Goal: Browse casually

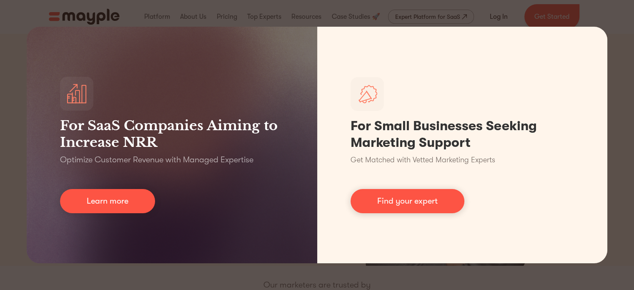
click at [132, 270] on div "For SaaS Companies Aiming to Increase NRR Optimize Customer Revenue with Manage…" at bounding box center [317, 145] width 634 height 290
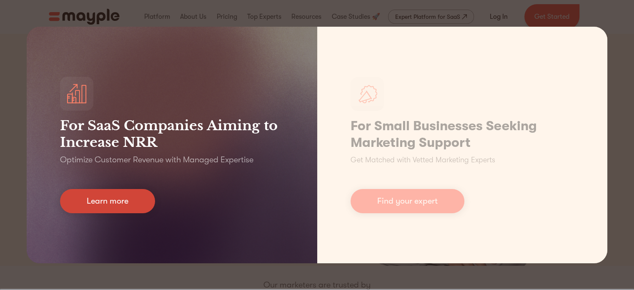
click at [134, 203] on link "Learn more" at bounding box center [107, 201] width 95 height 24
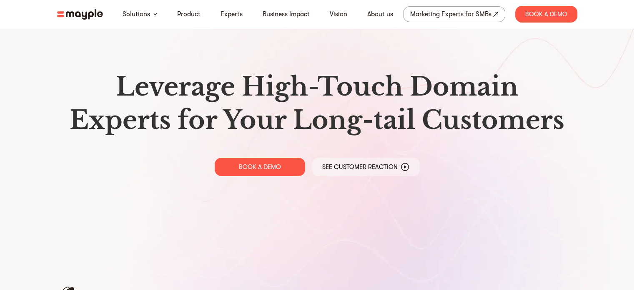
click at [97, 15] on img at bounding box center [80, 14] width 46 height 10
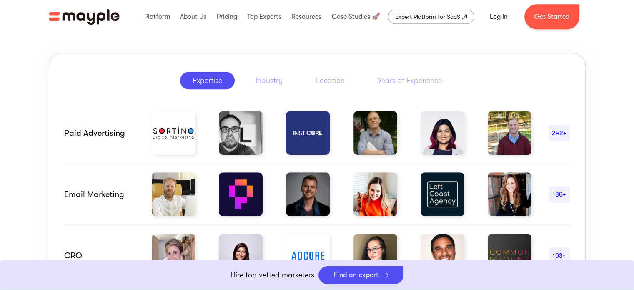
scroll to position [458, 0]
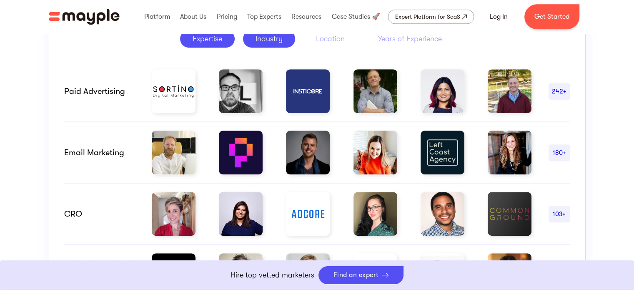
click at [284, 40] on link "Industry" at bounding box center [269, 38] width 52 height 17
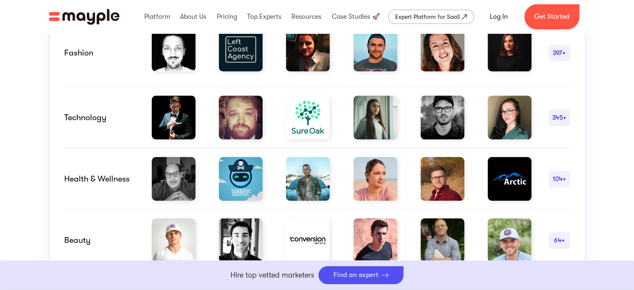
scroll to position [417, 0]
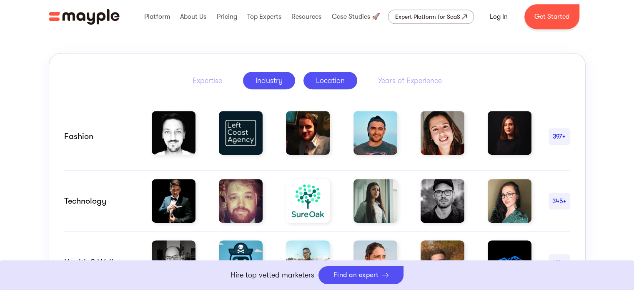
click at [339, 74] on link "Location" at bounding box center [330, 80] width 54 height 17
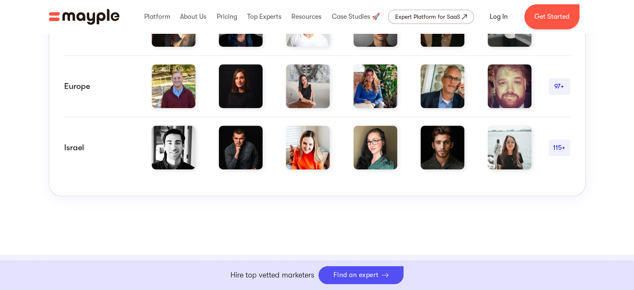
scroll to position [708, 0]
click at [494, 138] on img at bounding box center [509, 147] width 44 height 44
